Goal: Task Accomplishment & Management: Manage account settings

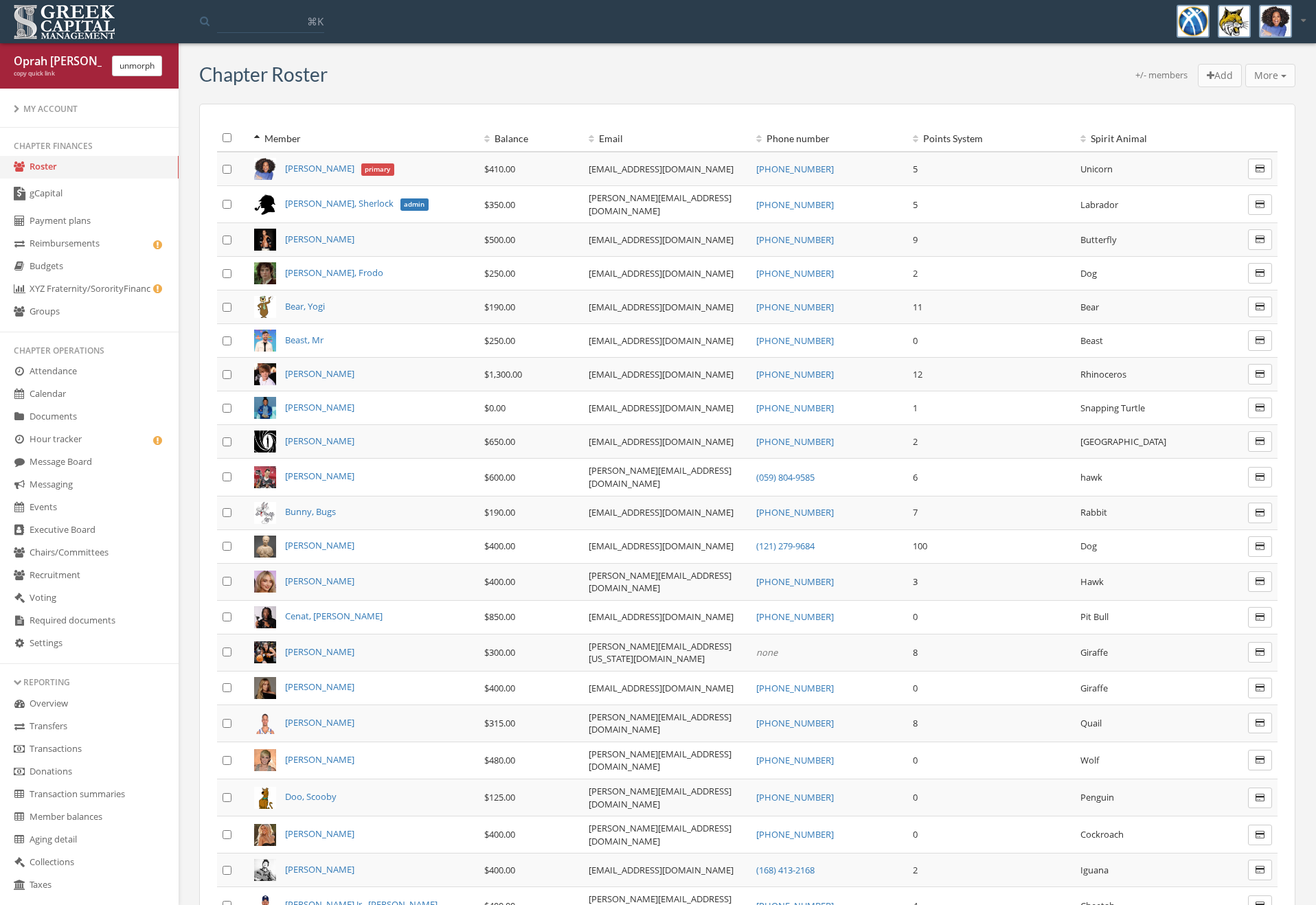
click at [112, 214] on link "Payment plans" at bounding box center [89, 221] width 178 height 22
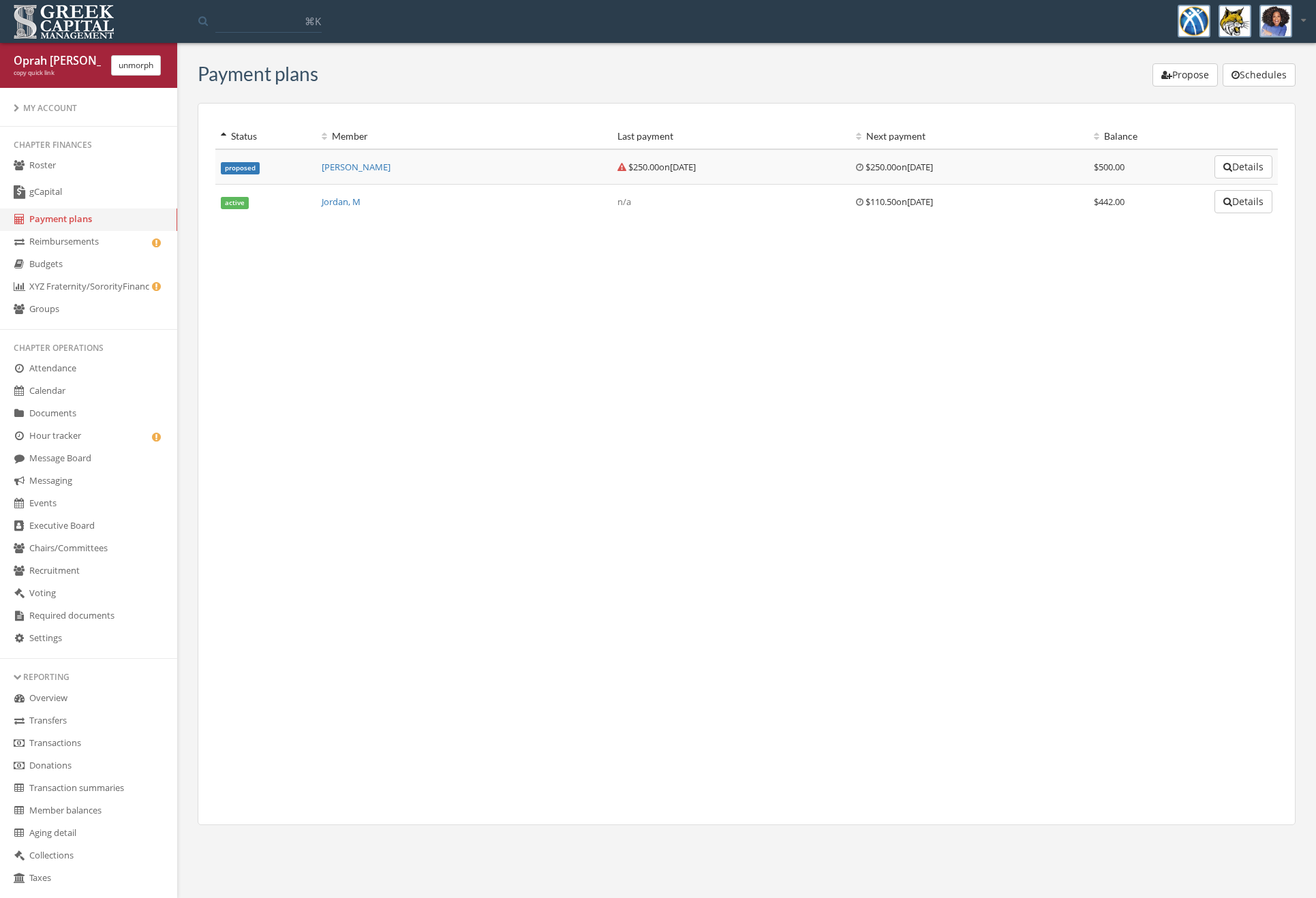
click at [1209, 204] on td "Details" at bounding box center [1243, 202] width 69 height 35
click at [1260, 195] on button "Details" at bounding box center [1243, 201] width 58 height 23
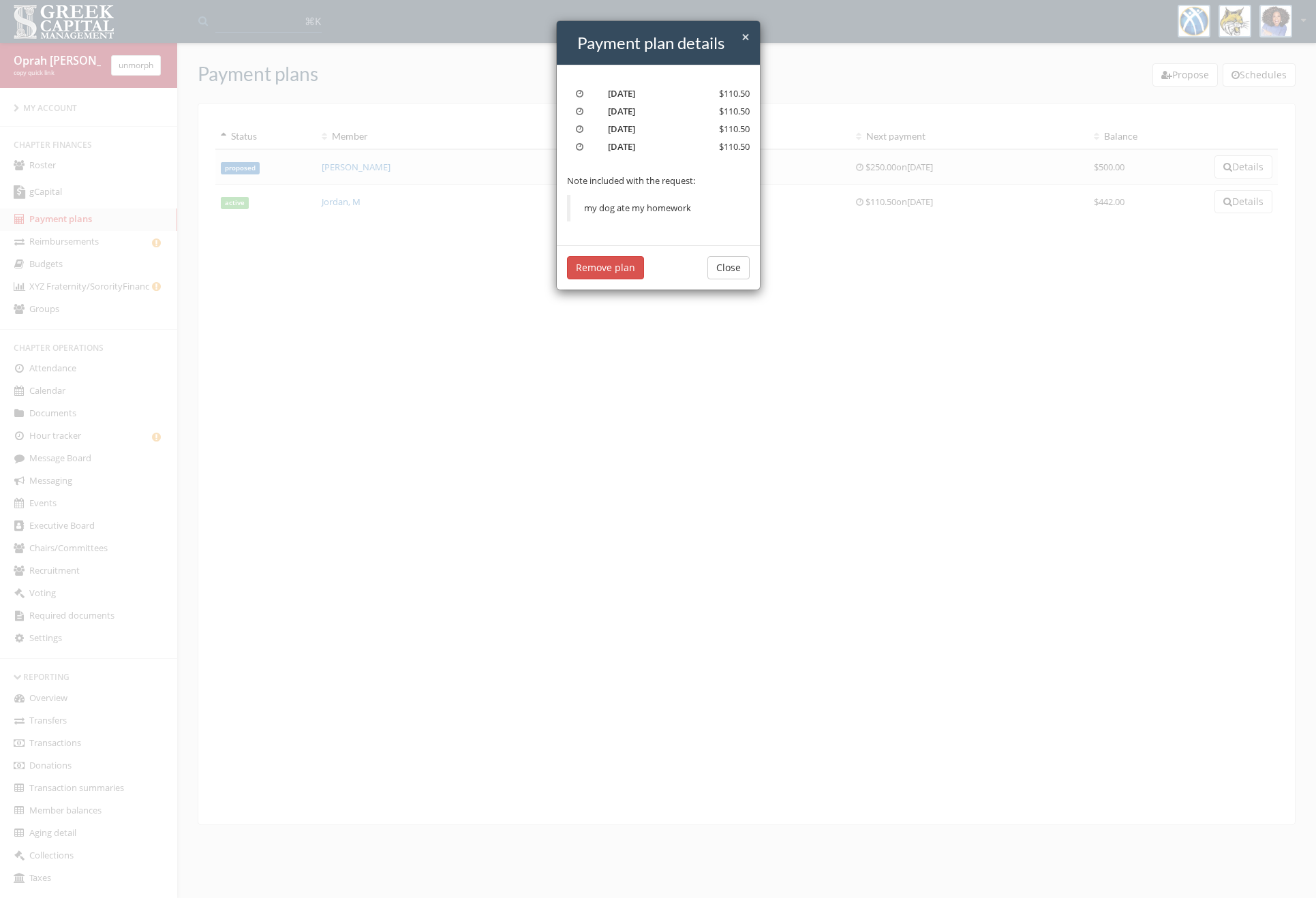
click at [548, 289] on div "× Close Payment plan details [DATE] $110.50 [DATE] $110.50 [DATE] $110.50 [DATE…" at bounding box center [658, 449] width 1316 height 898
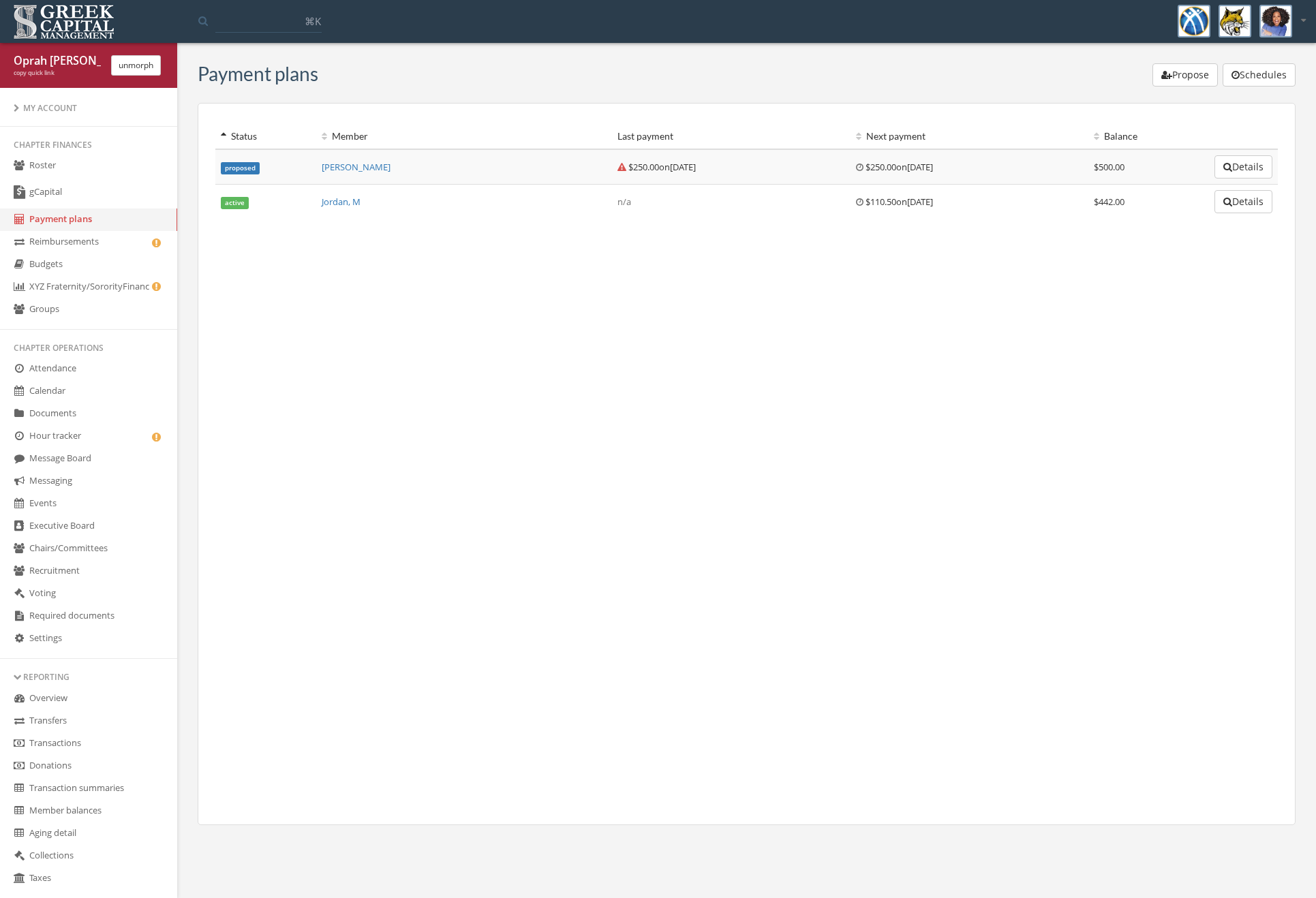
click at [573, 269] on div "Status Member Last payment Next payment Balance proposed Ali, M $250.00 on [DAT…" at bounding box center [747, 464] width 1098 height 722
click at [1256, 218] on td "Details" at bounding box center [1243, 202] width 69 height 35
click at [1252, 203] on button "Details" at bounding box center [1243, 201] width 58 height 23
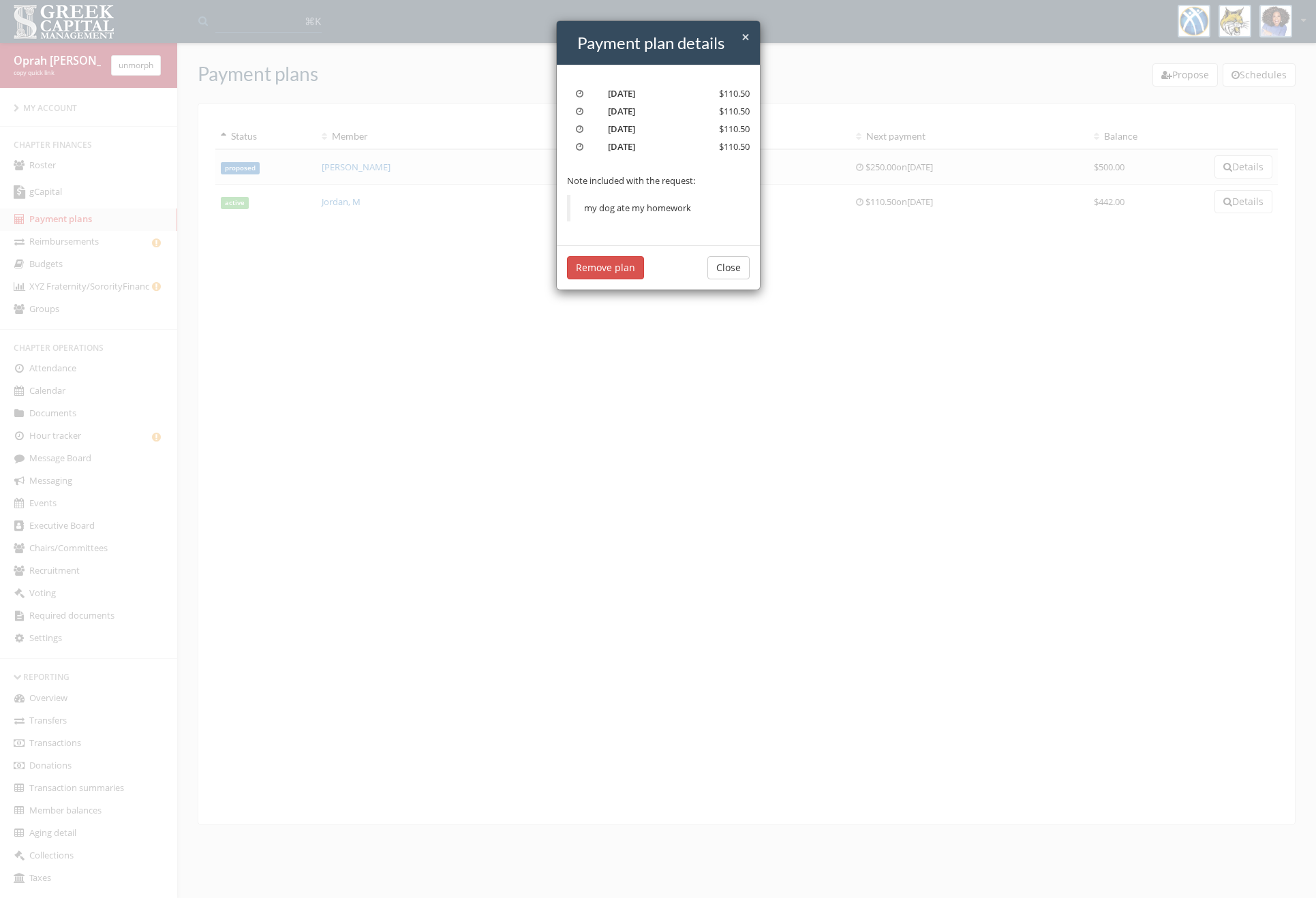
click at [587, 263] on button "Remove plan" at bounding box center [605, 268] width 77 height 23
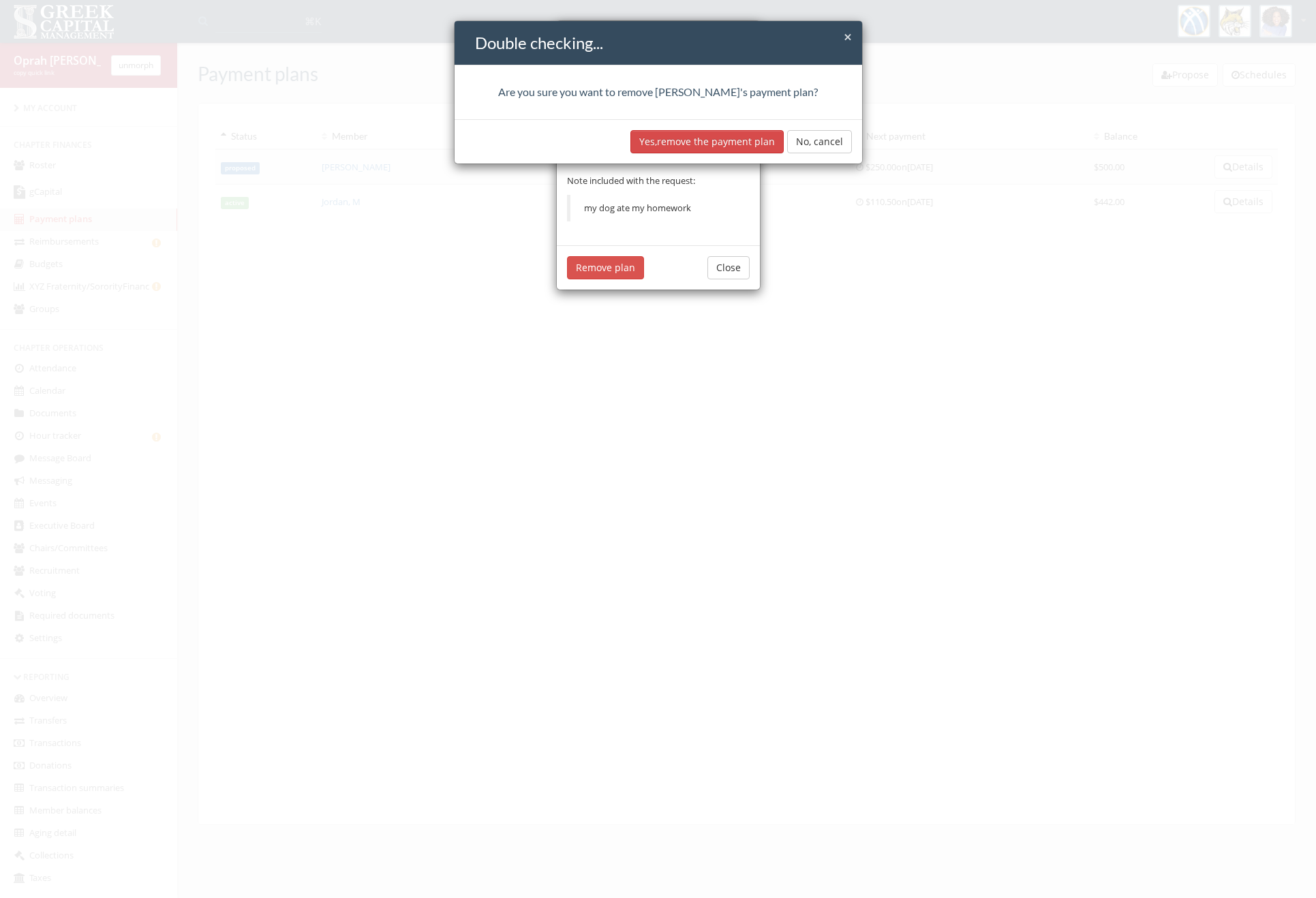
click at [696, 141] on button "Yes, remove the payment plan" at bounding box center [707, 142] width 153 height 23
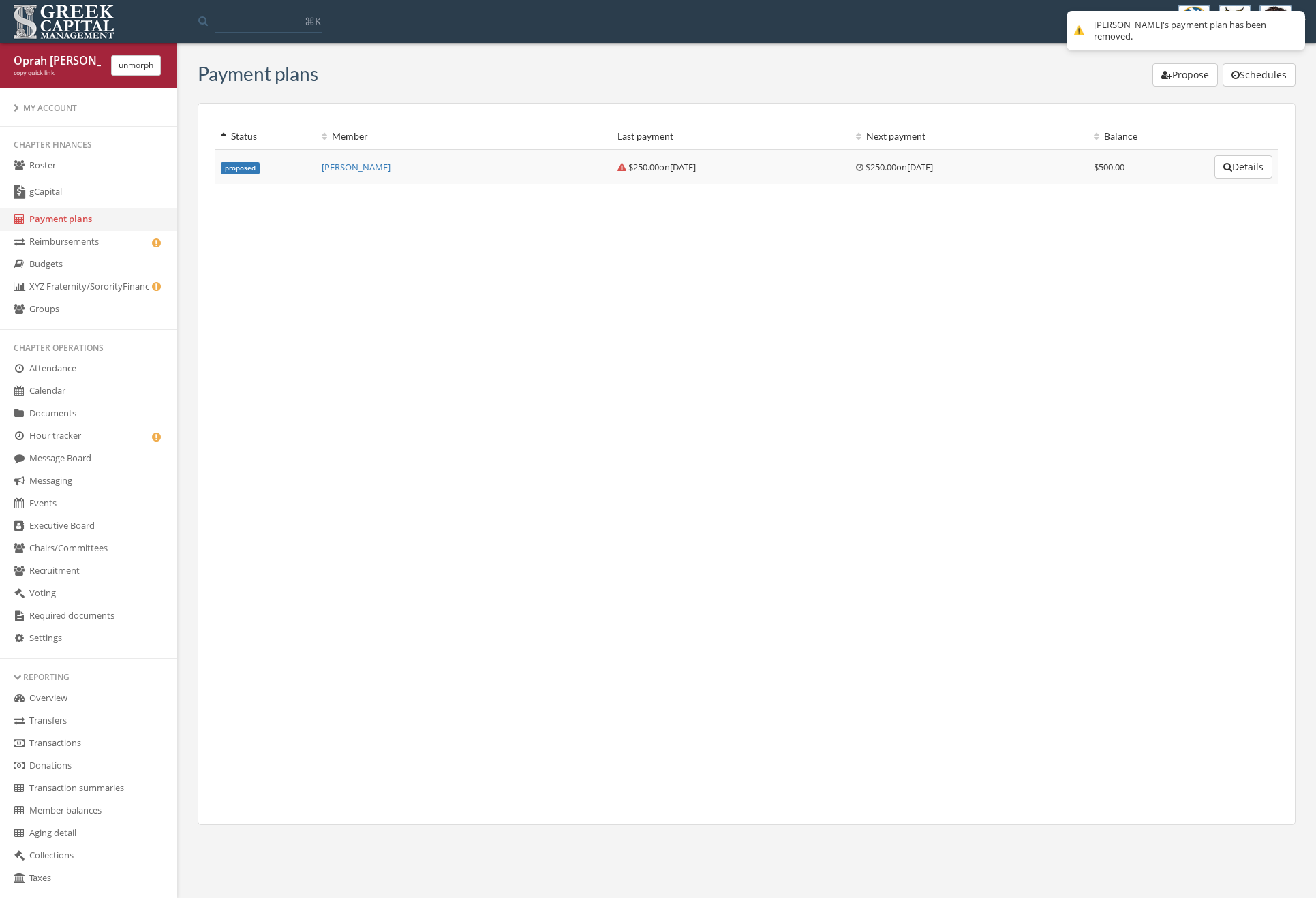
click at [123, 243] on link "Reimbursements" at bounding box center [89, 242] width 177 height 22
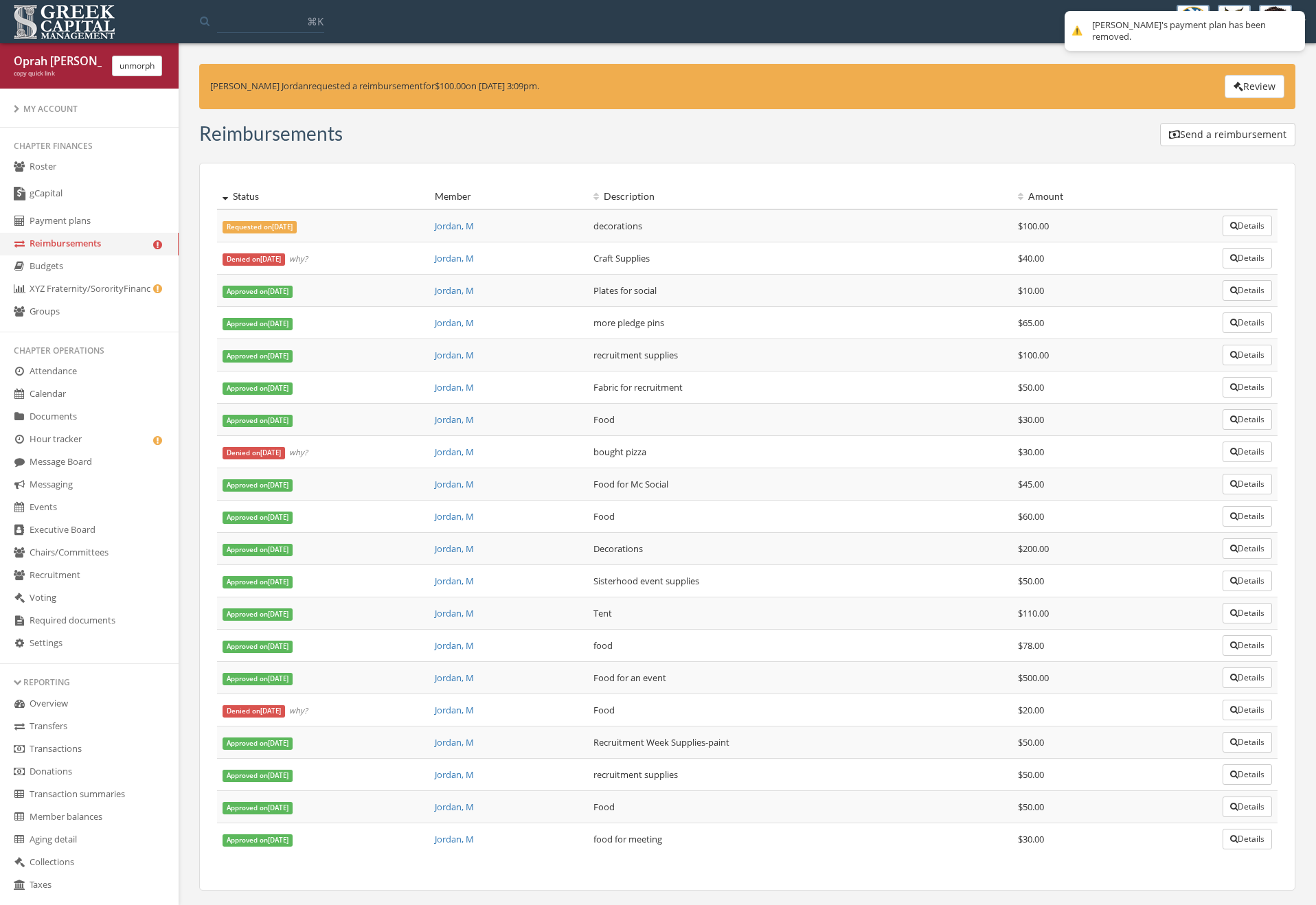
click at [1250, 91] on button "Review" at bounding box center [1254, 86] width 60 height 23
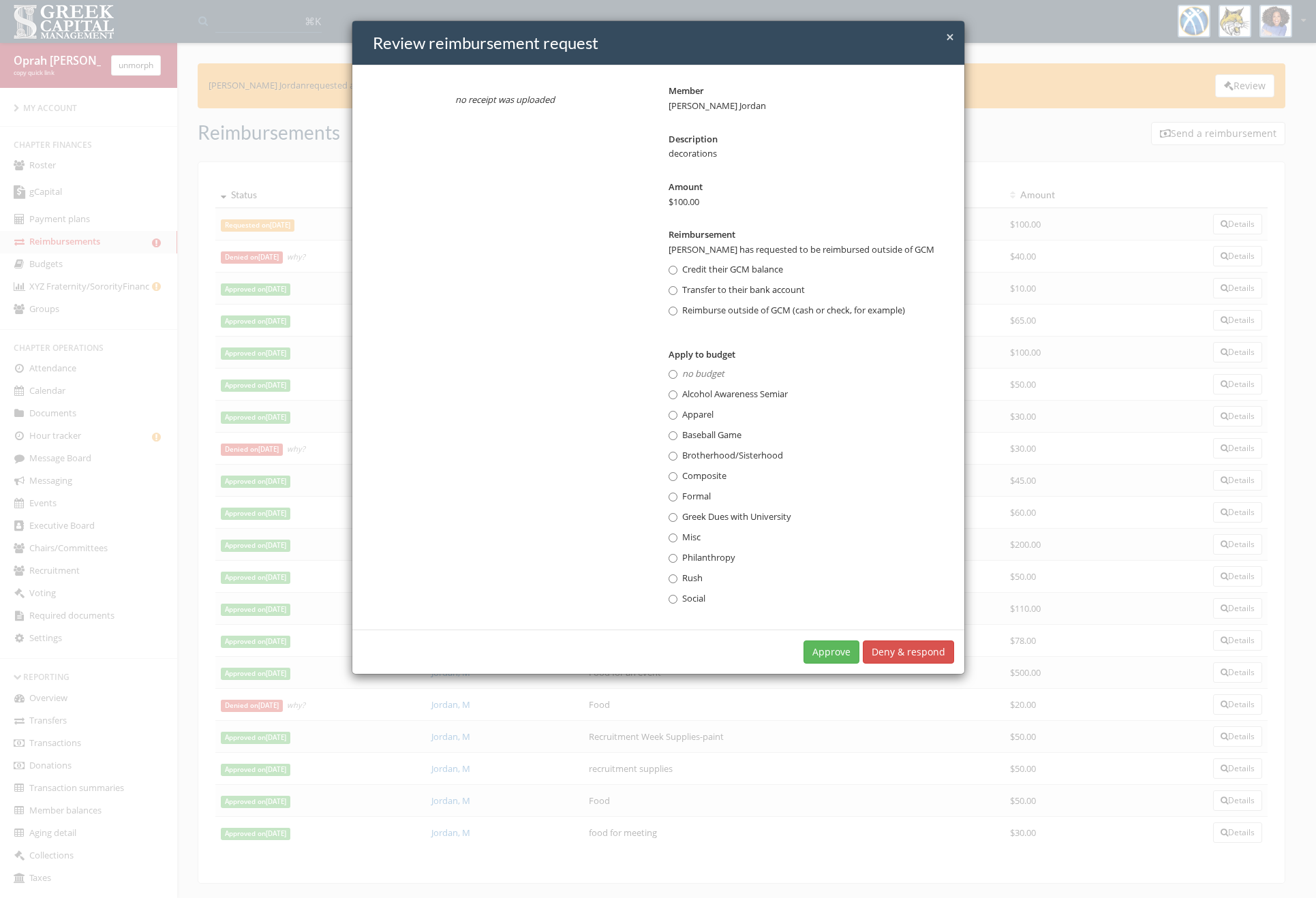
click at [748, 308] on label "Reimburse outside of GCM (cash or check, for example)" at bounding box center [787, 311] width 237 height 14
click at [816, 645] on button "Approve" at bounding box center [831, 652] width 56 height 23
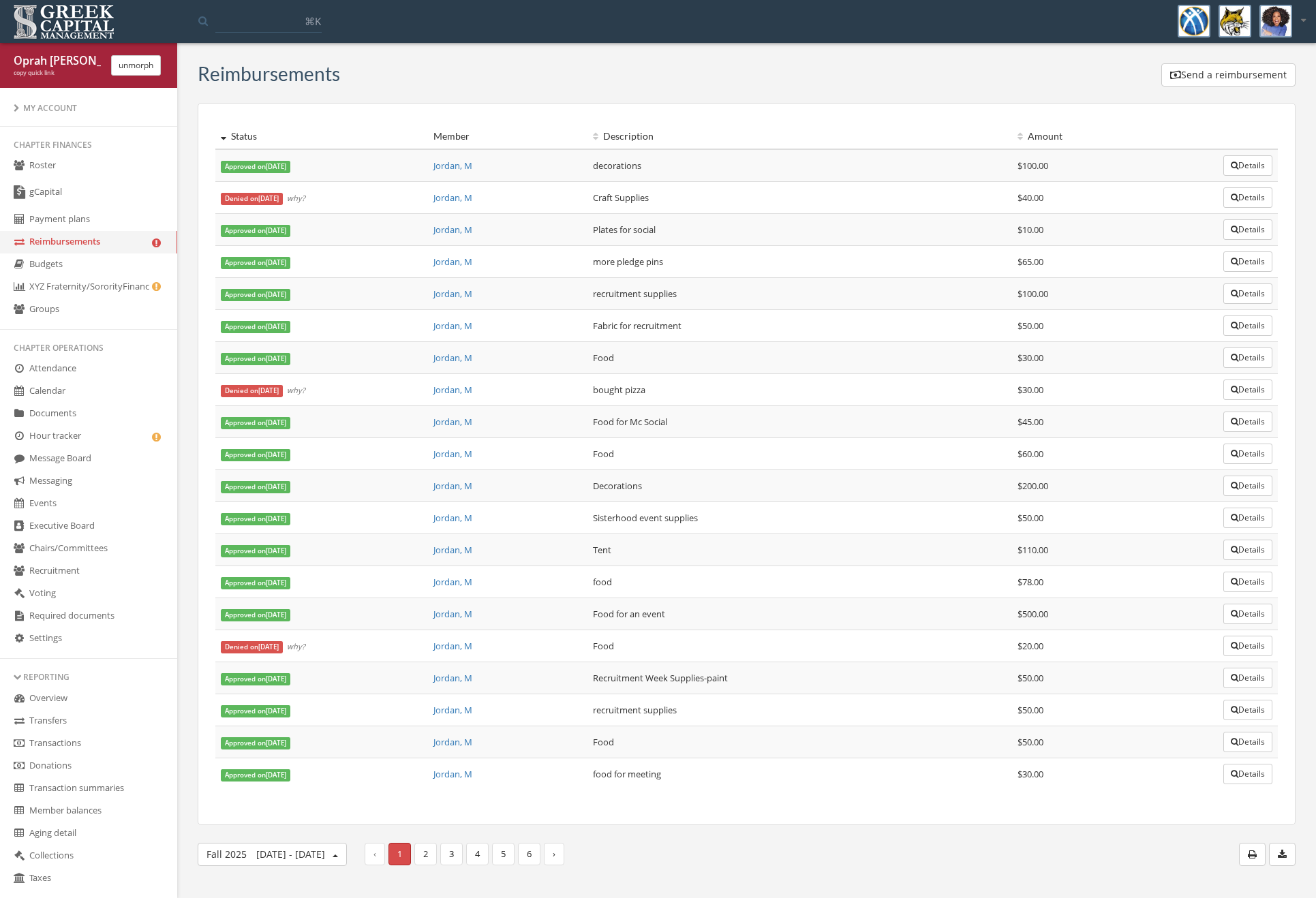
click at [152, 442] on icon at bounding box center [156, 436] width 14 height 11
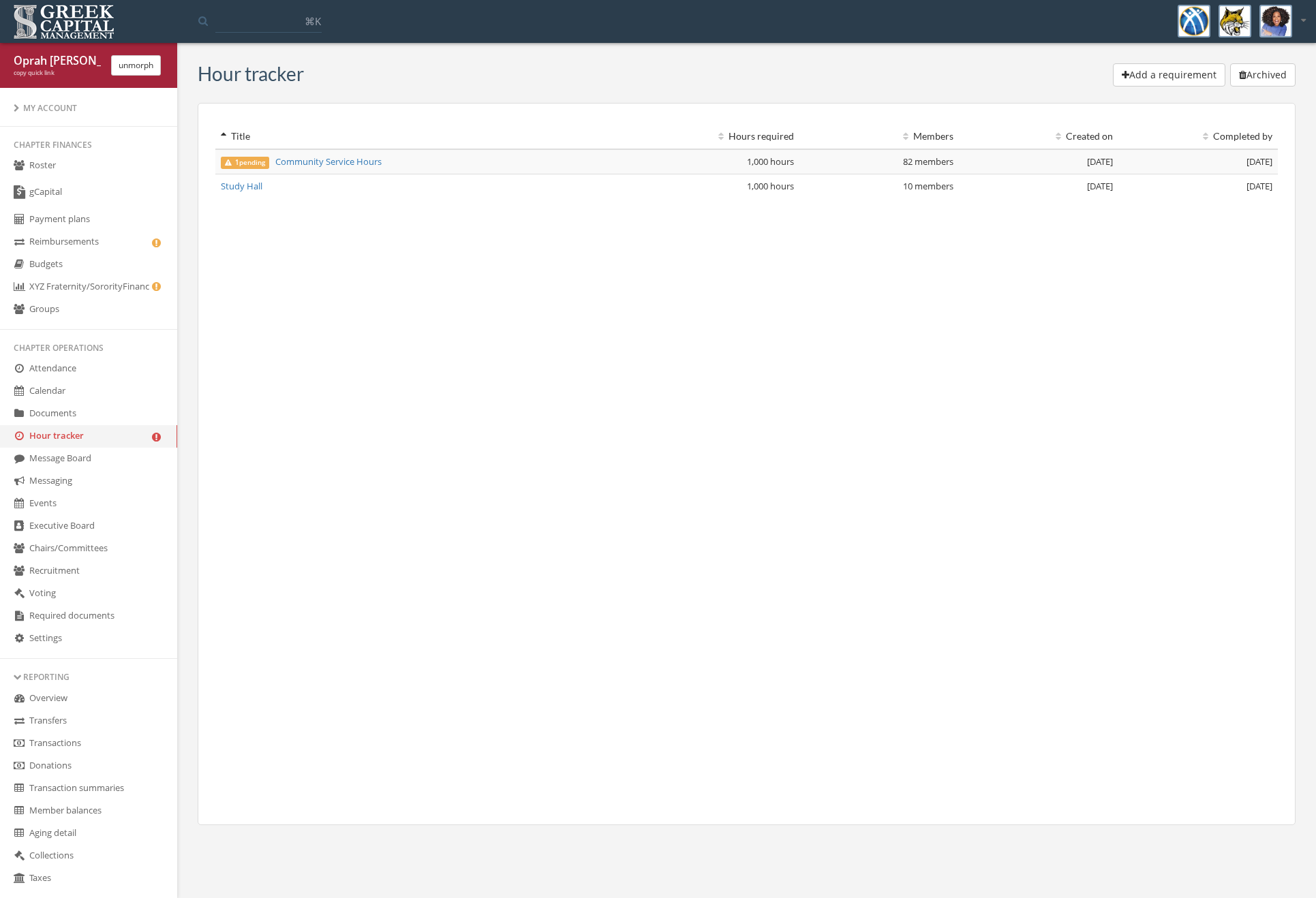
click at [253, 164] on span "1 pending" at bounding box center [244, 163] width 48 height 12
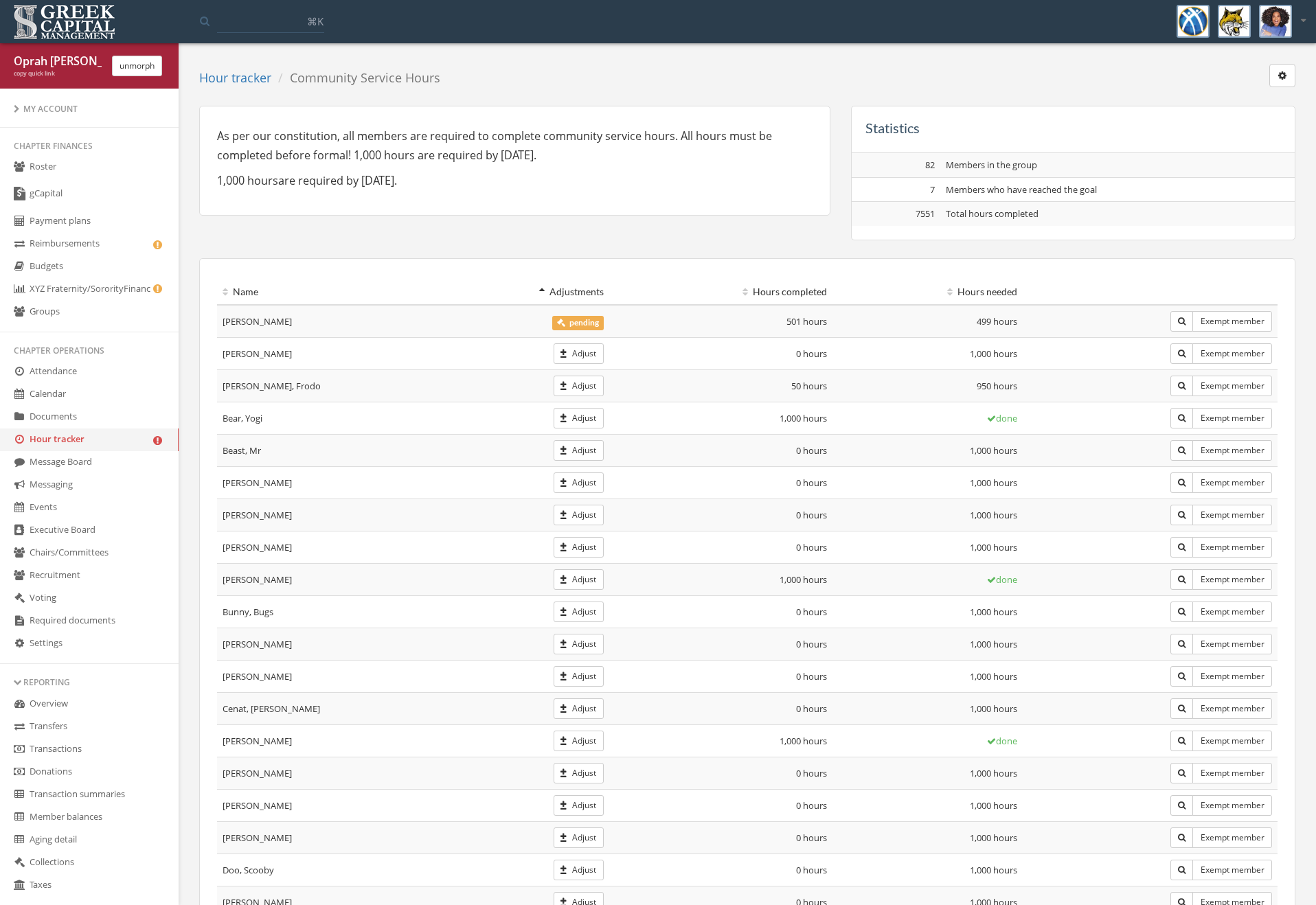
click at [577, 323] on span "pending" at bounding box center [578, 323] width 52 height 15
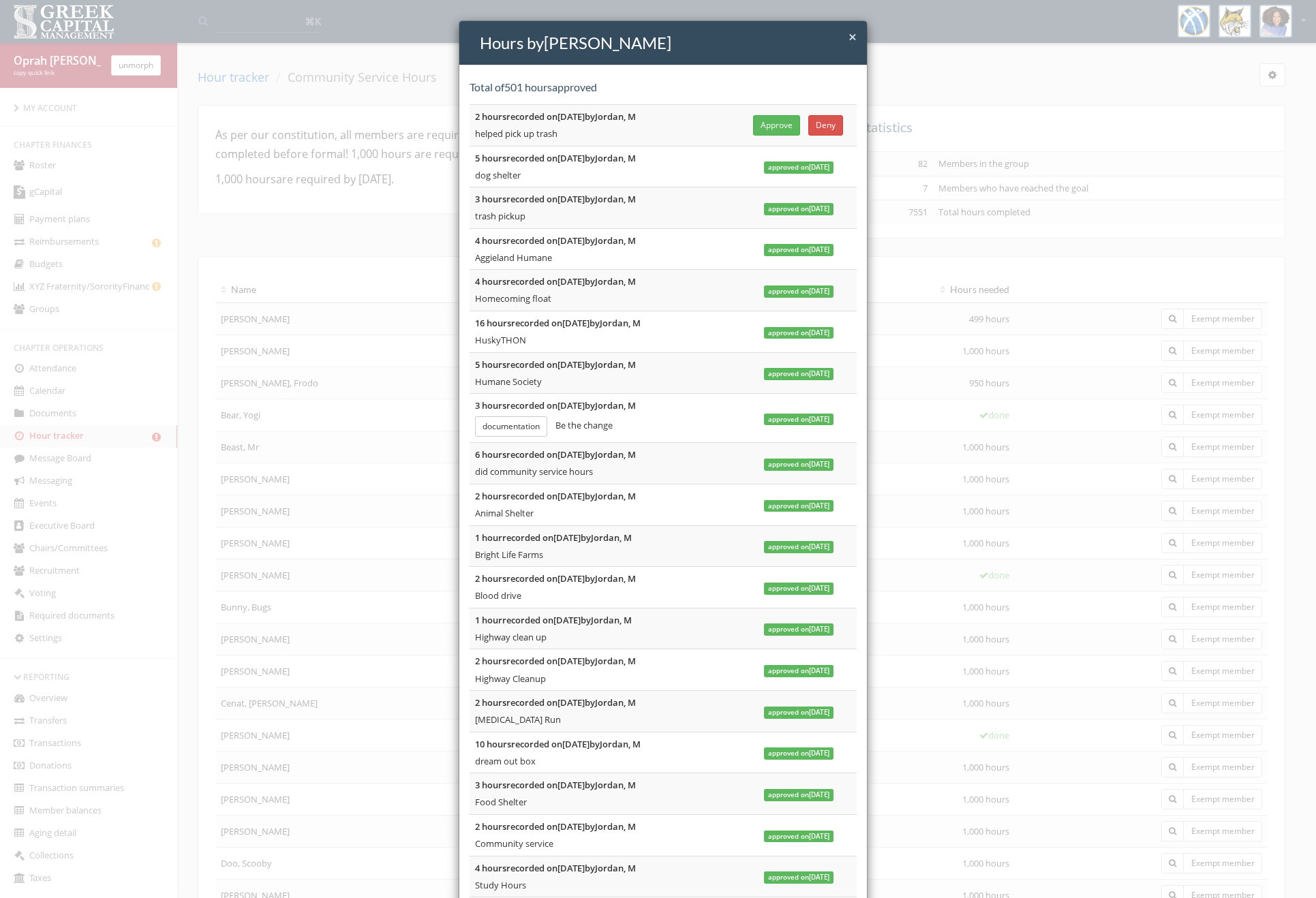
click at [773, 126] on button "Approve" at bounding box center [776, 125] width 47 height 21
click at [163, 217] on div "× Close Hours by [PERSON_NAME] Total of 503 hours approved 2 hours recorded on …" at bounding box center [658, 449] width 1316 height 898
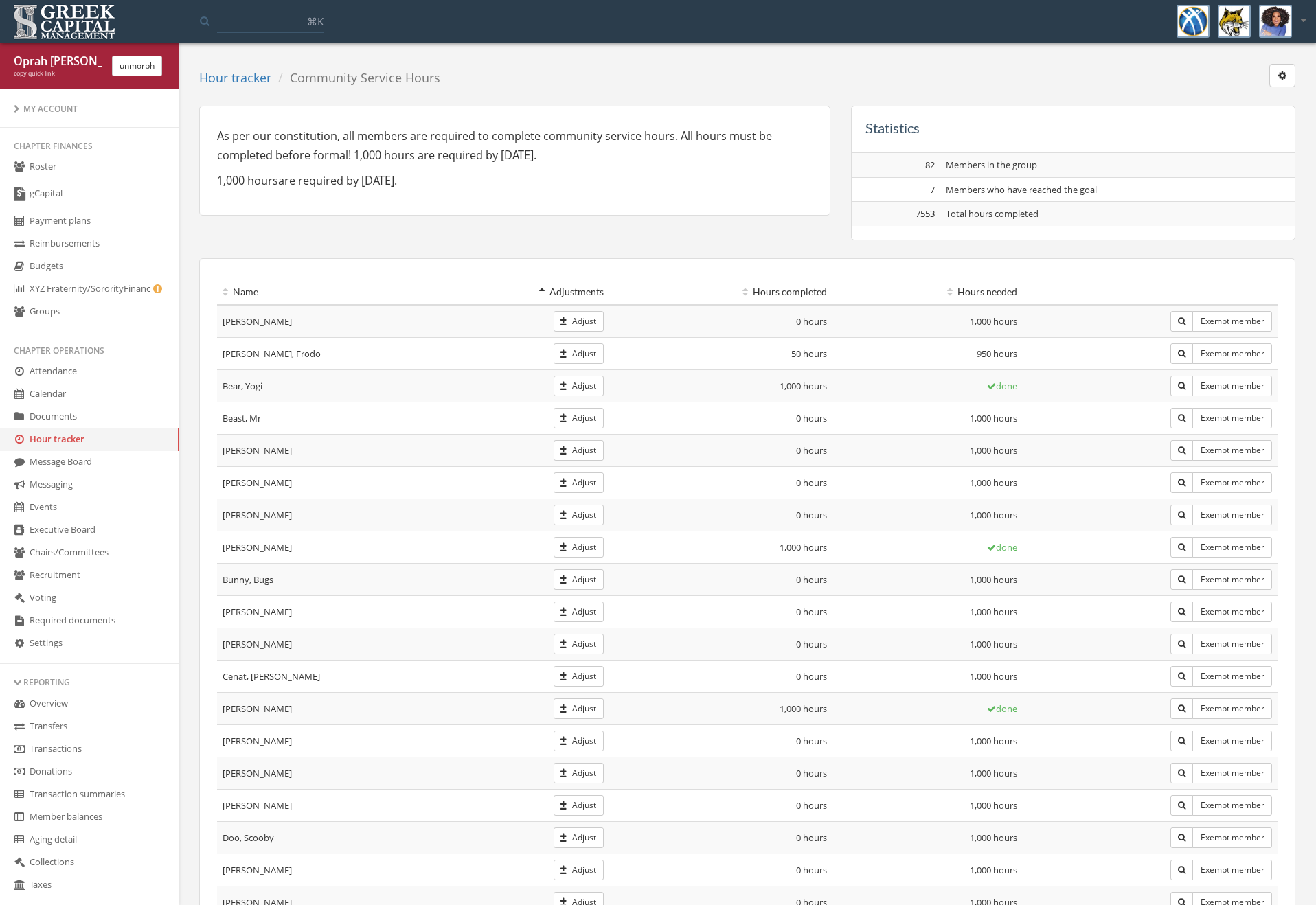
click at [156, 72] on button "unmorph" at bounding box center [137, 65] width 50 height 21
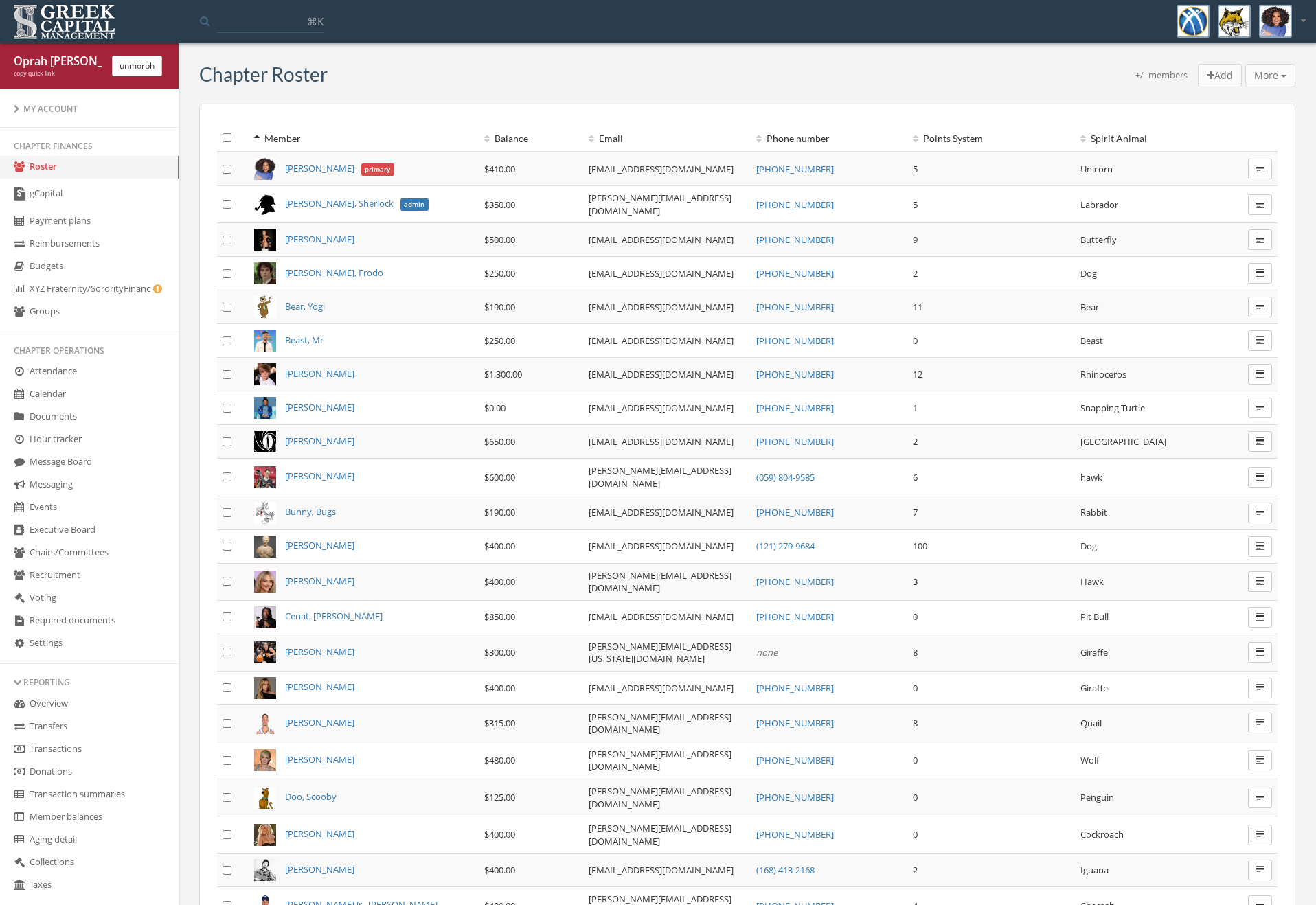
click at [153, 75] on button "unmorph" at bounding box center [137, 65] width 50 height 21
